Goal: Participate in discussion: Engage in conversation with other users on a specific topic

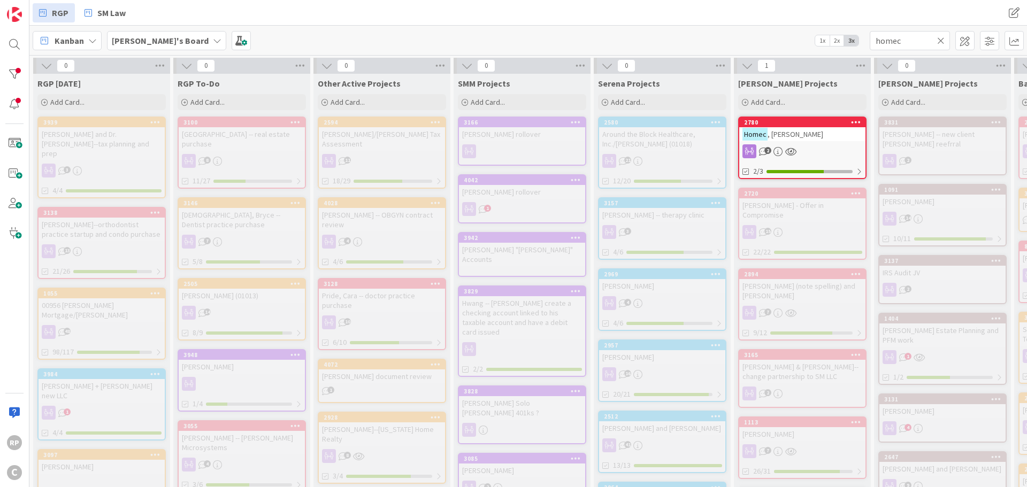
click at [939, 41] on icon at bounding box center [940, 41] width 7 height 10
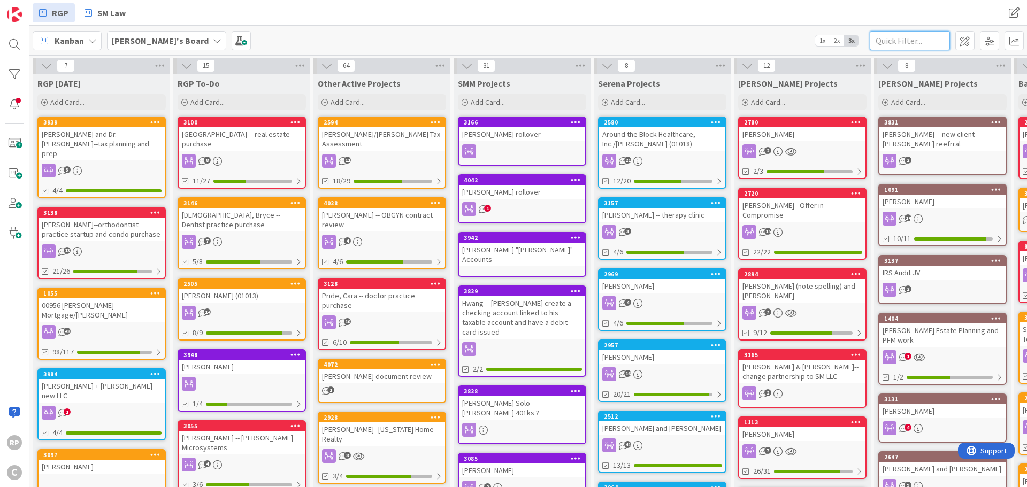
click at [910, 43] on input "text" at bounding box center [910, 40] width 80 height 19
type input "pride"
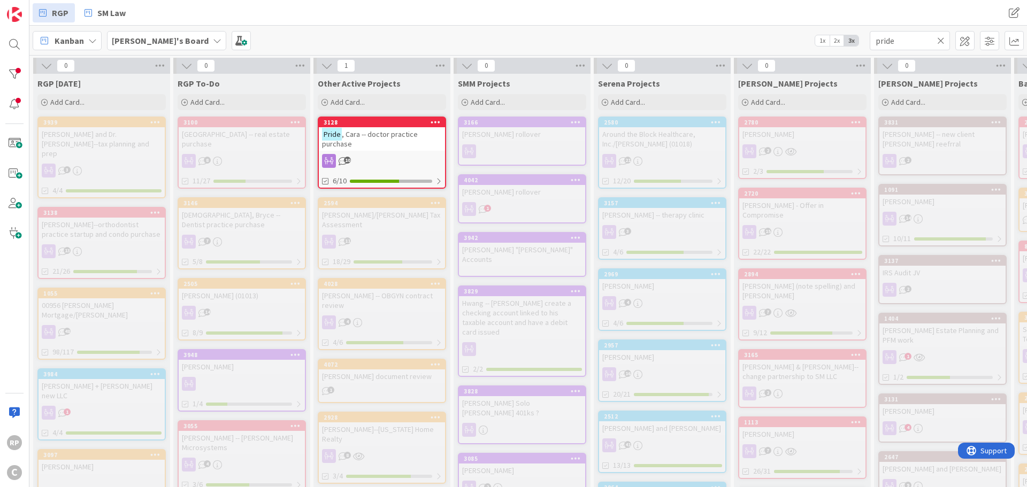
click at [370, 140] on div "Pride , Cara -- doctor practice purchase" at bounding box center [382, 139] width 126 height 24
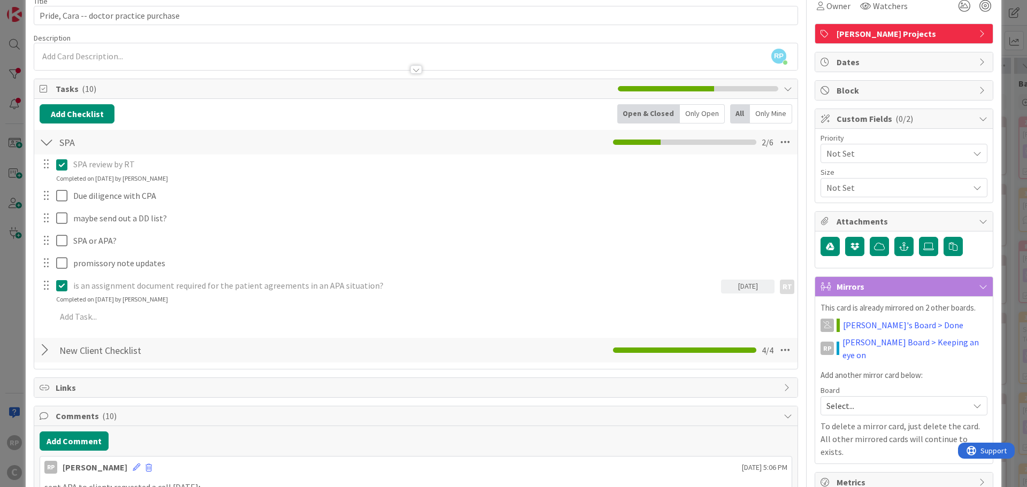
scroll to position [107, 0]
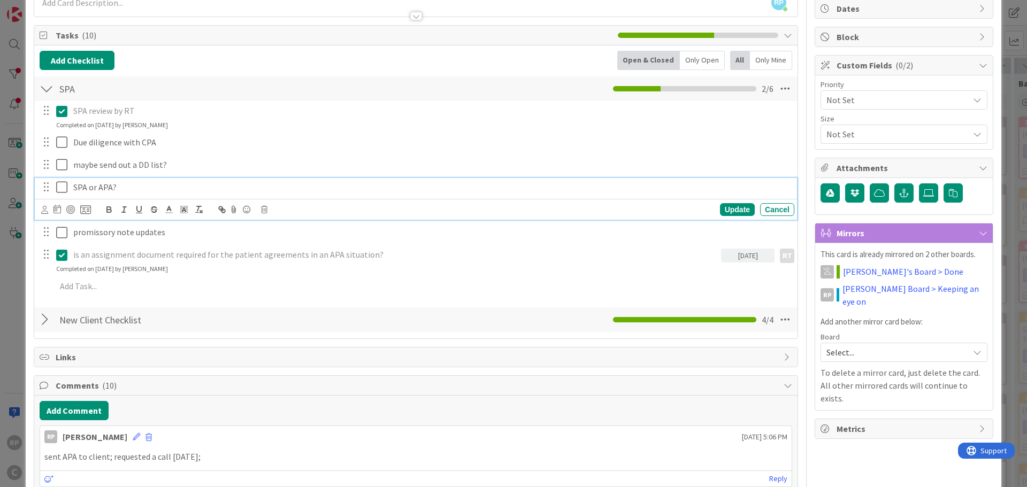
click at [118, 189] on p "SPA or APA?" at bounding box center [431, 187] width 717 height 12
click at [62, 184] on icon at bounding box center [64, 187] width 16 height 13
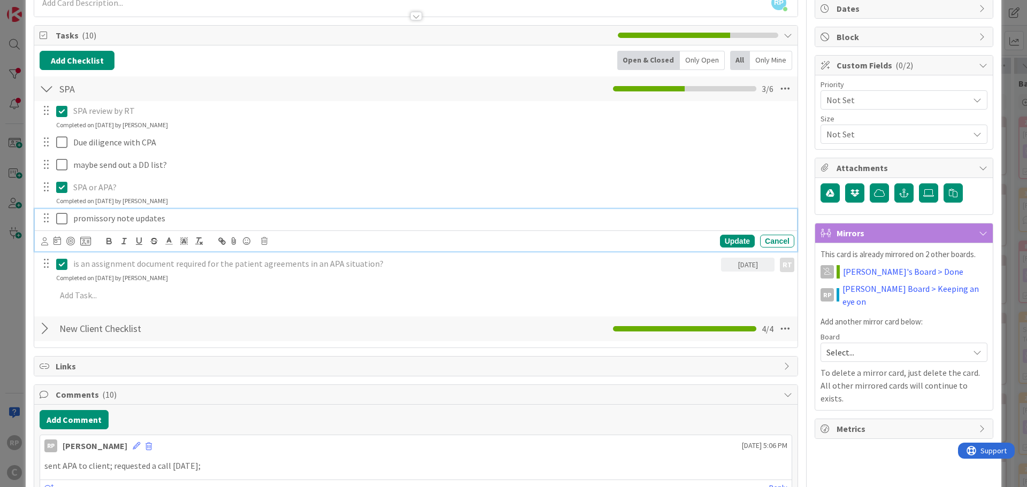
click at [59, 221] on icon at bounding box center [64, 218] width 16 height 13
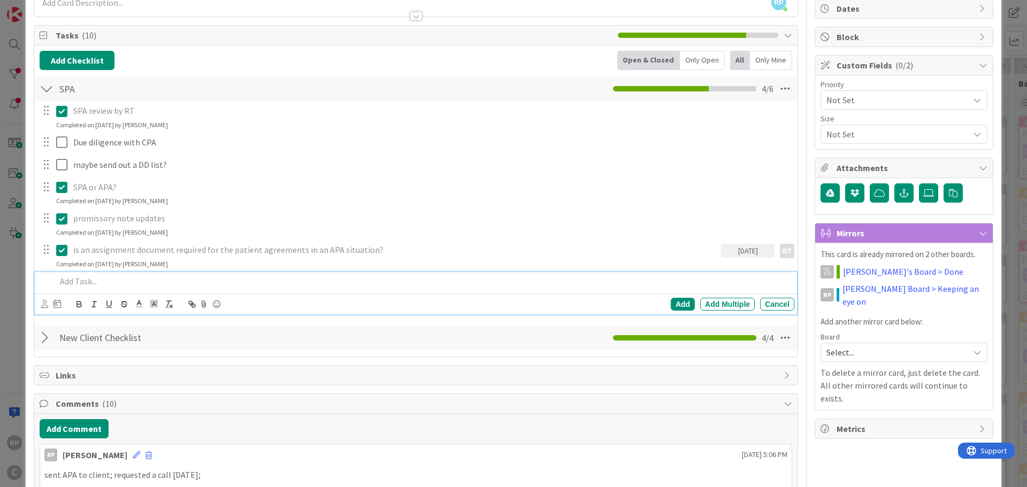
click at [76, 282] on p at bounding box center [423, 281] width 734 height 12
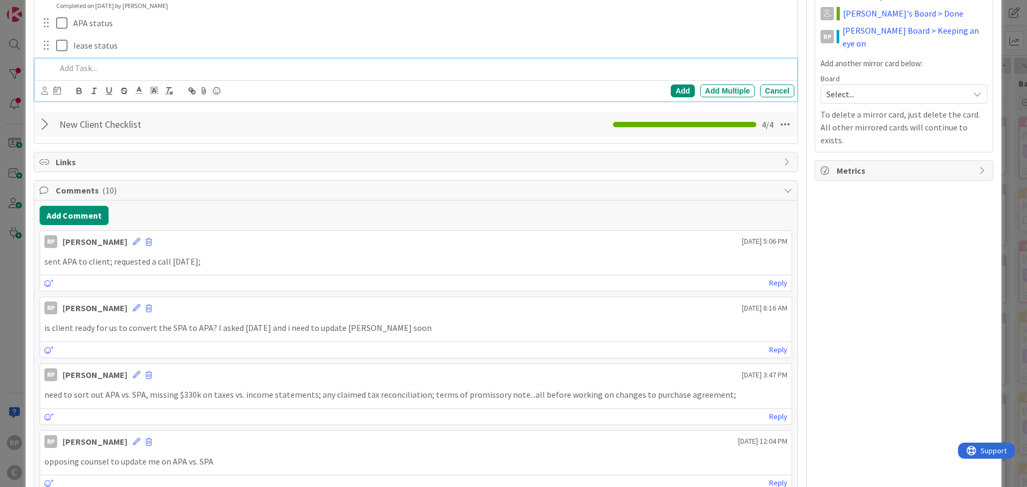
scroll to position [366, 0]
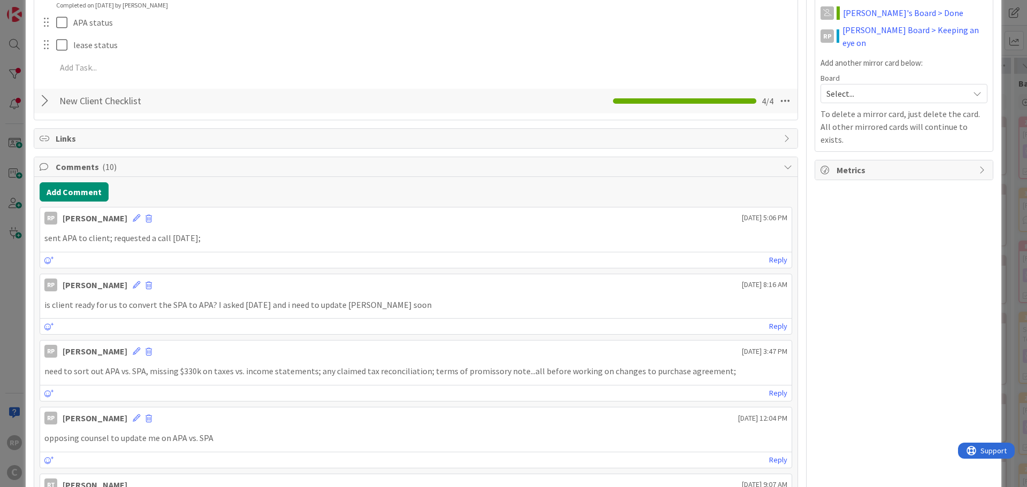
click at [78, 213] on div "[PERSON_NAME]" at bounding box center [95, 218] width 65 height 13
click at [77, 183] on button "Add Comment" at bounding box center [74, 191] width 69 height 19
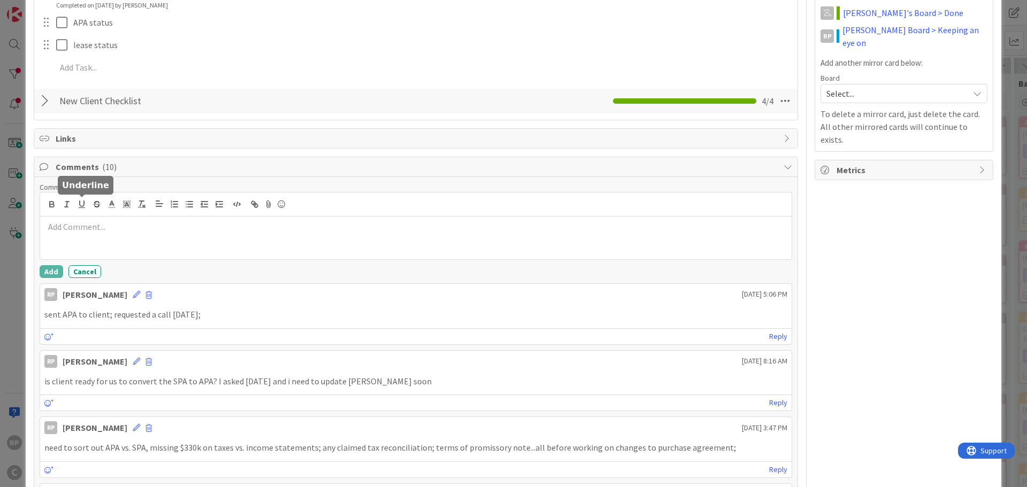
click at [85, 221] on p at bounding box center [415, 227] width 743 height 12
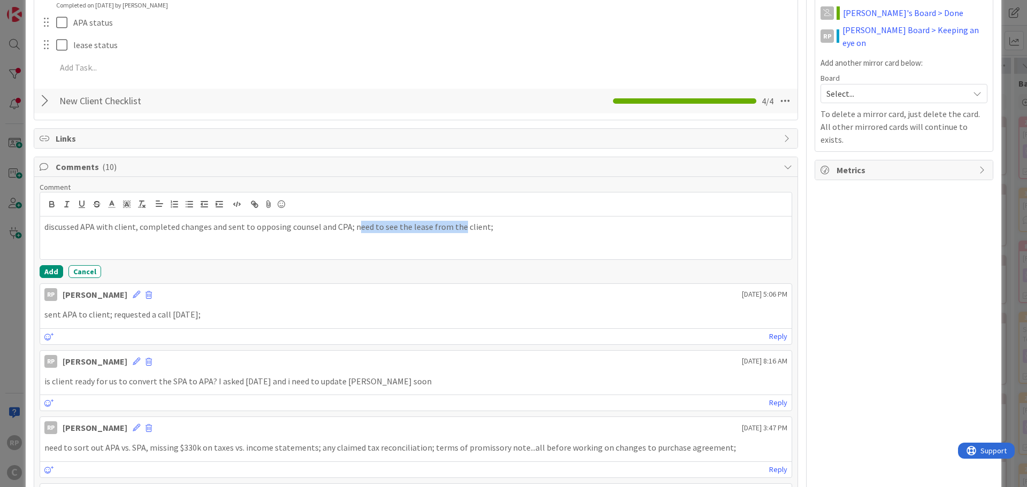
drag, startPoint x: 355, startPoint y: 230, endPoint x: 456, endPoint y: 230, distance: 101.6
click at [456, 230] on p "discussed APA with client, completed changes and sent to opposing counsel and C…" at bounding box center [415, 227] width 743 height 12
click at [51, 270] on button "Add" at bounding box center [52, 271] width 24 height 13
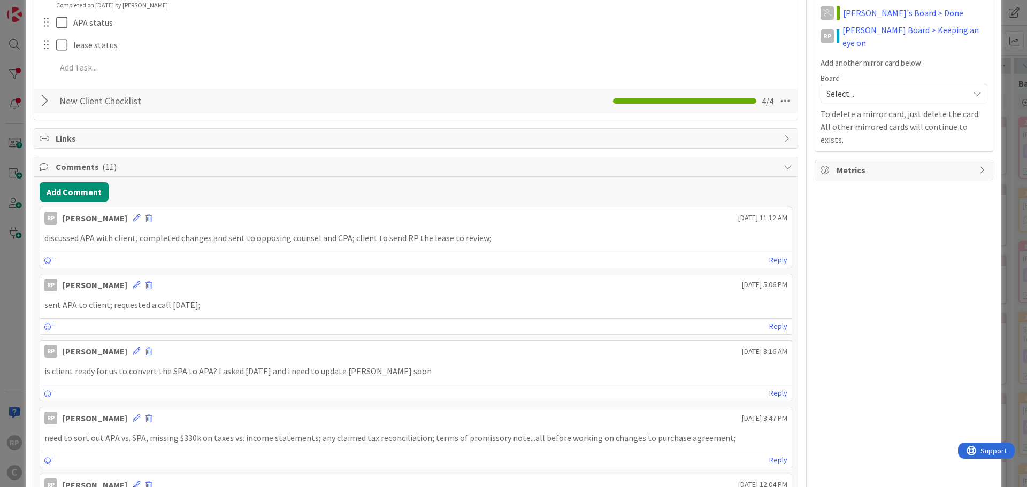
scroll to position [0, 0]
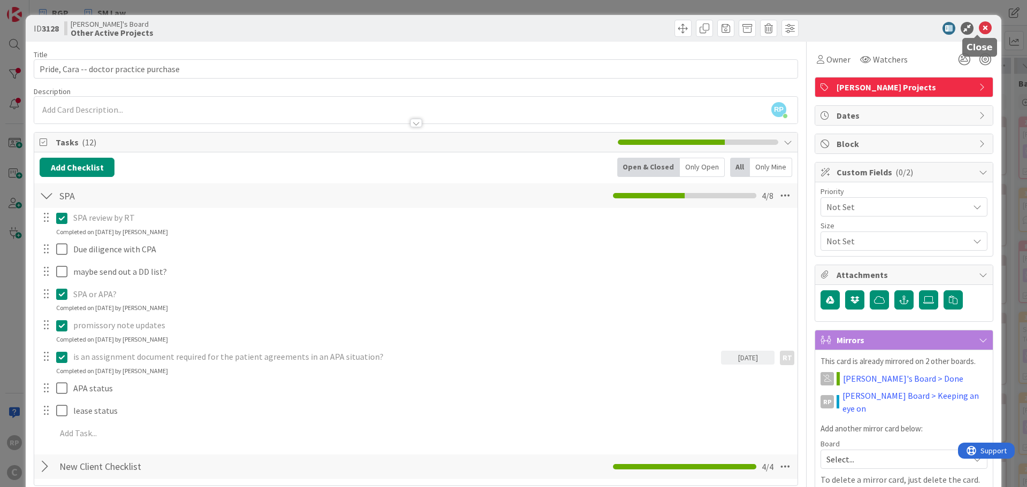
click at [979, 27] on icon at bounding box center [985, 28] width 13 height 13
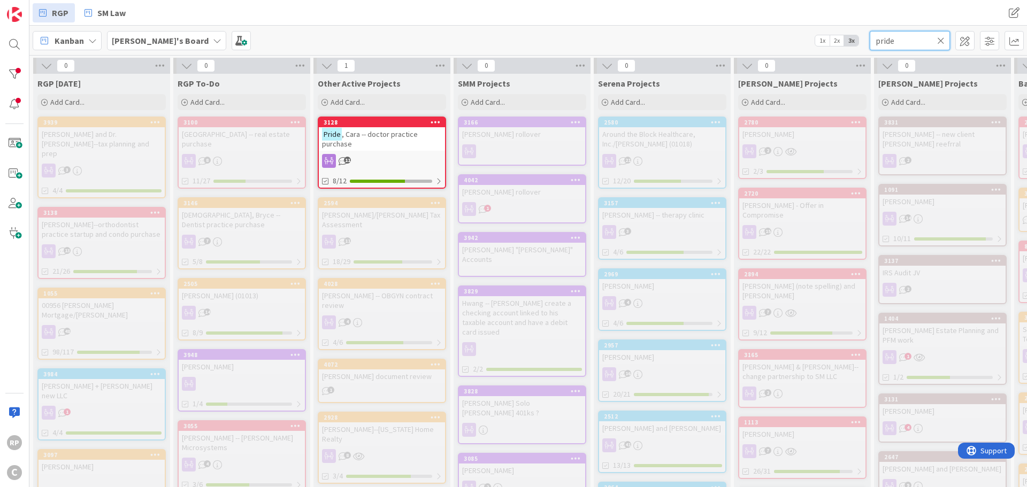
click at [945, 37] on input "pride" at bounding box center [910, 40] width 80 height 19
click at [938, 37] on icon at bounding box center [940, 41] width 7 height 10
